Goal: Information Seeking & Learning: Learn about a topic

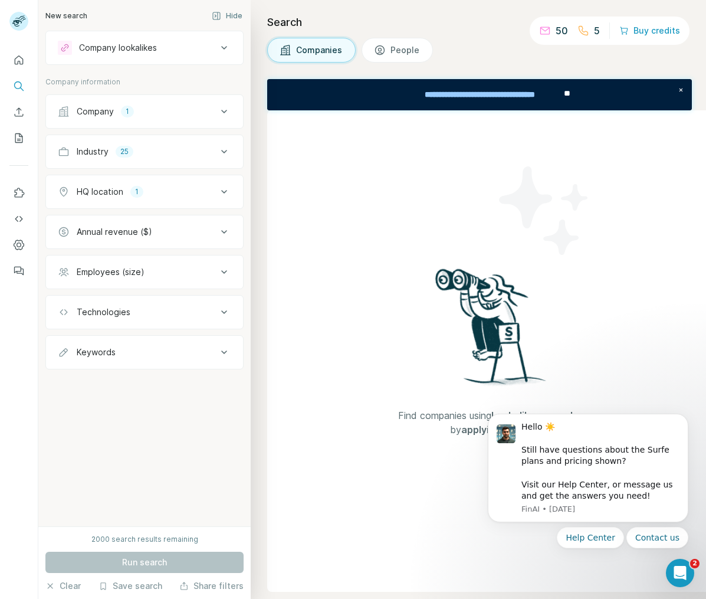
click at [221, 194] on icon at bounding box center [224, 192] width 14 height 14
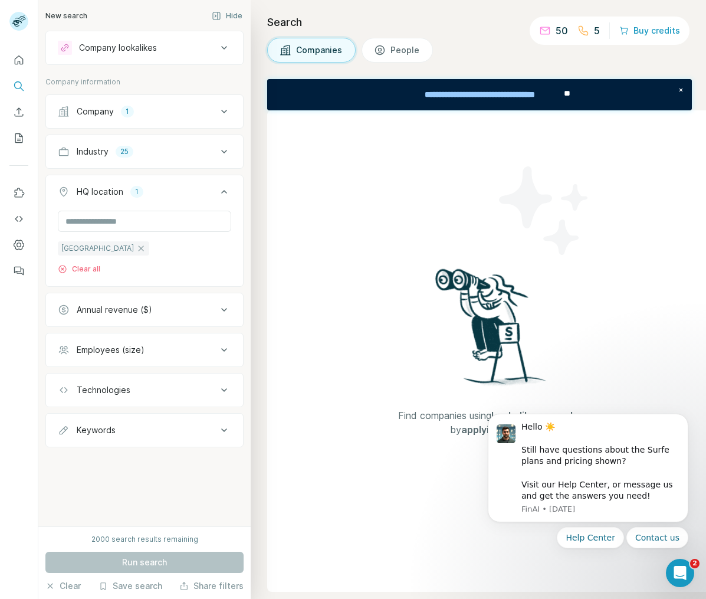
click at [225, 191] on icon at bounding box center [224, 192] width 14 height 14
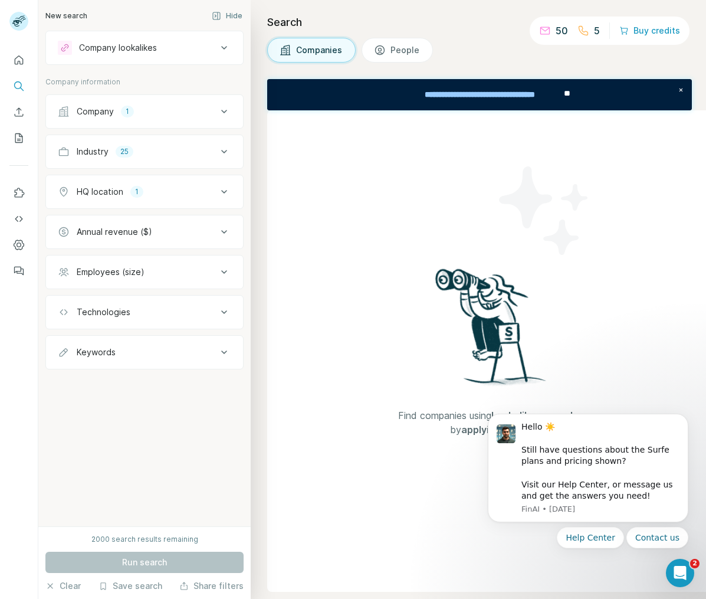
click at [226, 149] on icon at bounding box center [224, 152] width 14 height 14
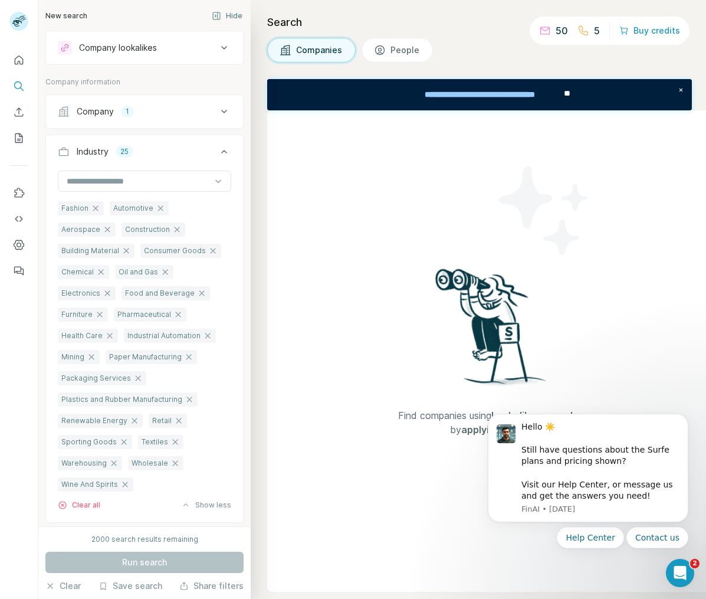
click at [226, 149] on icon at bounding box center [224, 152] width 14 height 14
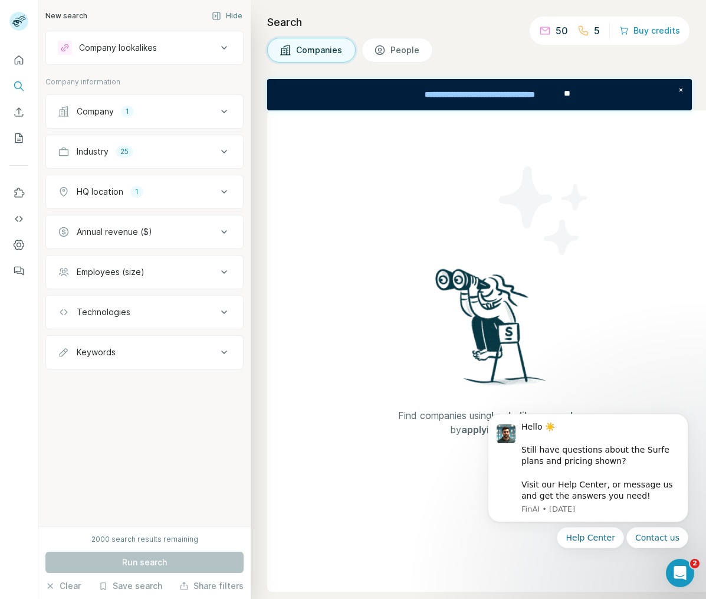
click at [223, 119] on button "Company 1" at bounding box center [144, 111] width 197 height 28
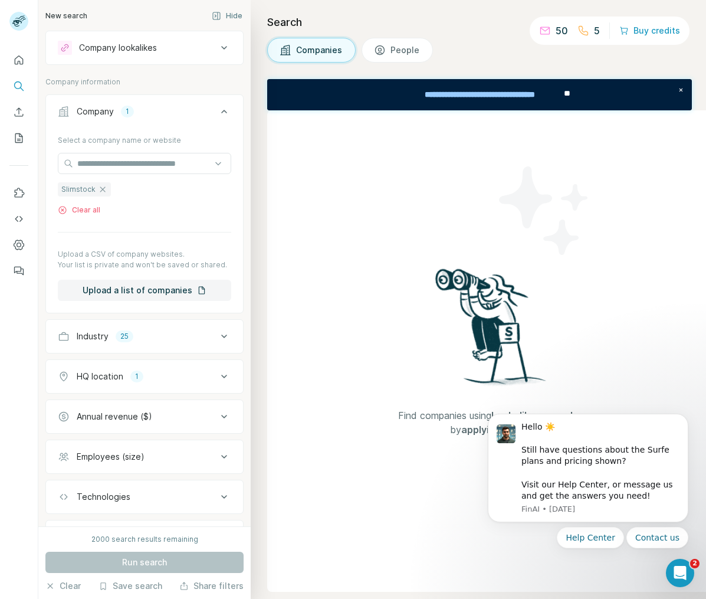
click at [220, 110] on icon at bounding box center [224, 111] width 14 height 14
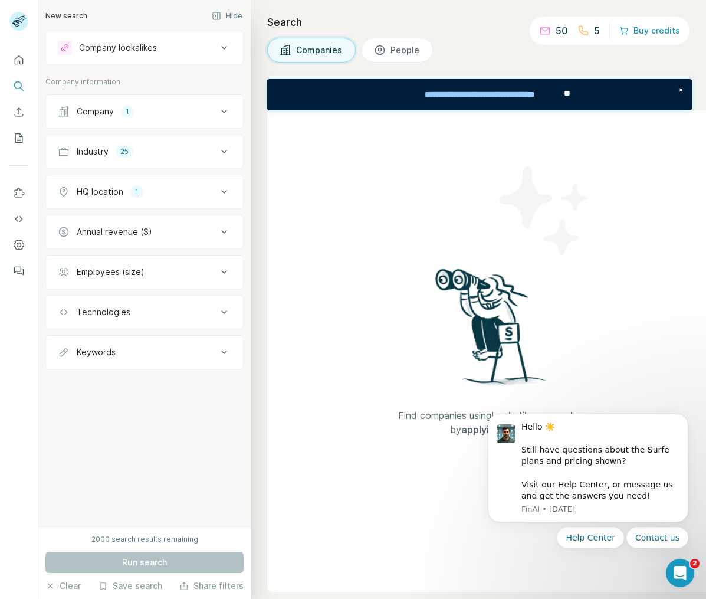
click at [152, 114] on div "Company 1" at bounding box center [137, 112] width 159 height 12
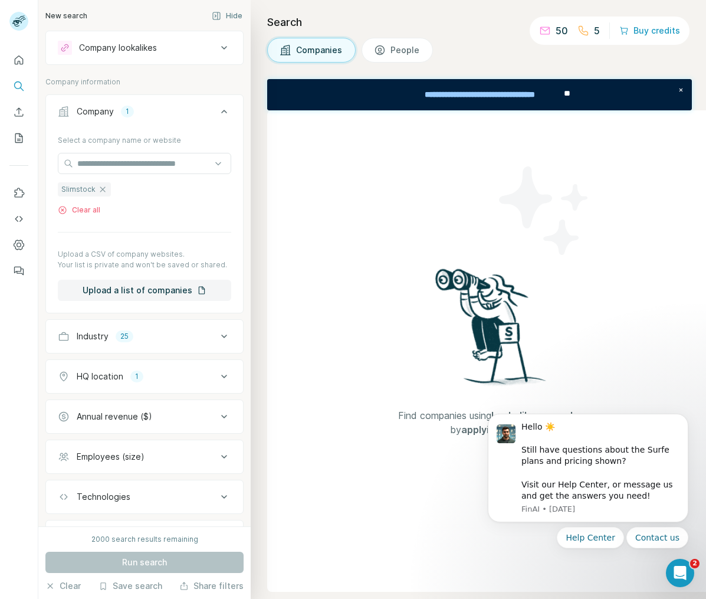
click at [100, 189] on icon "button" at bounding box center [102, 188] width 5 height 5
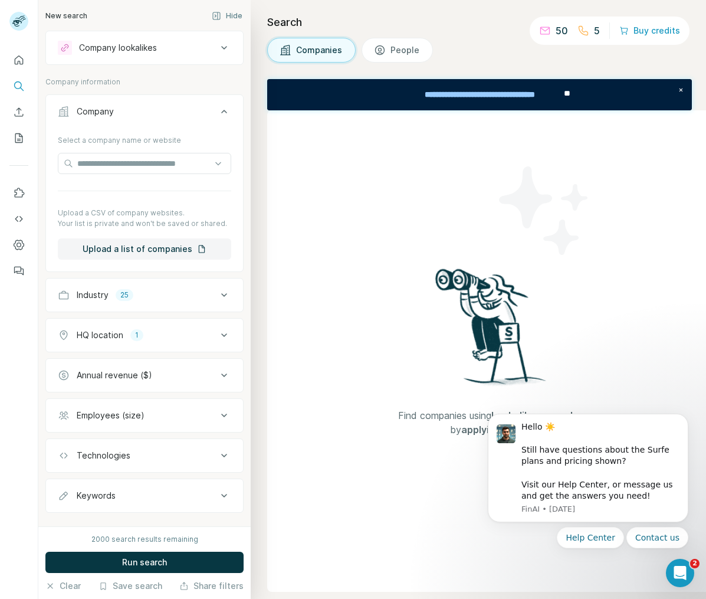
click at [166, 107] on div "Company" at bounding box center [137, 112] width 159 height 12
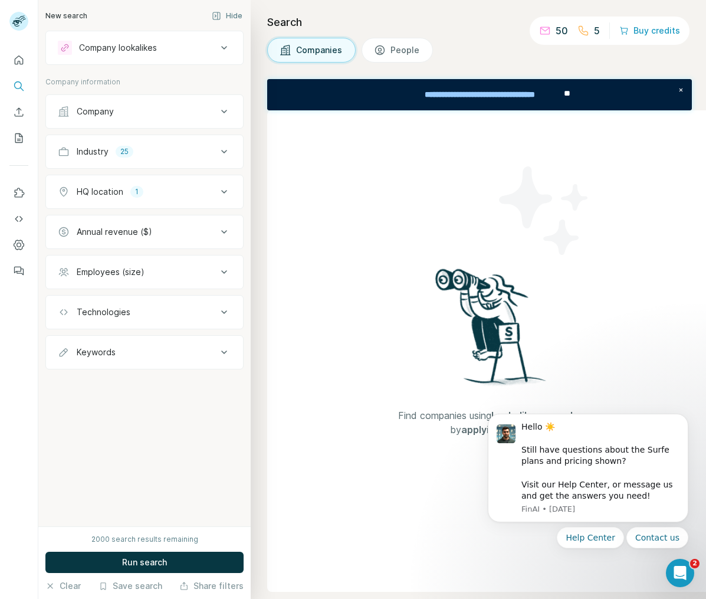
click at [178, 233] on div "Annual revenue ($)" at bounding box center [137, 232] width 159 height 12
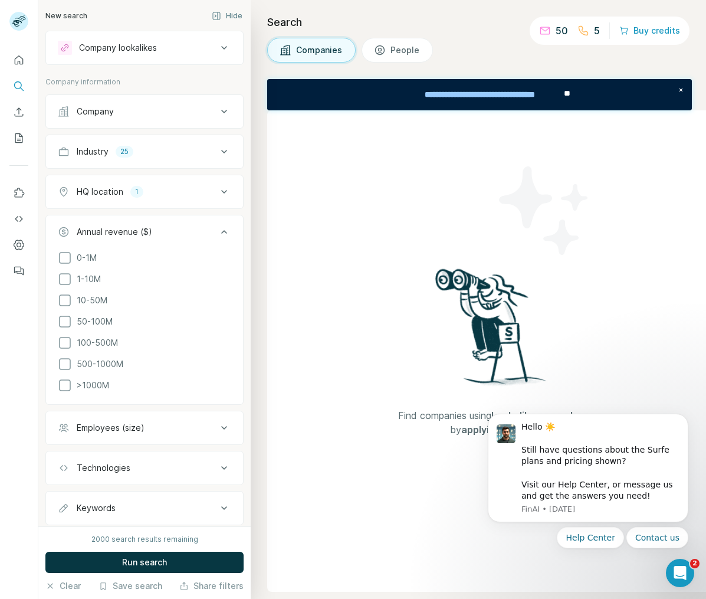
click at [202, 227] on div "Annual revenue ($)" at bounding box center [137, 232] width 159 height 12
